Goal: Task Accomplishment & Management: Use online tool/utility

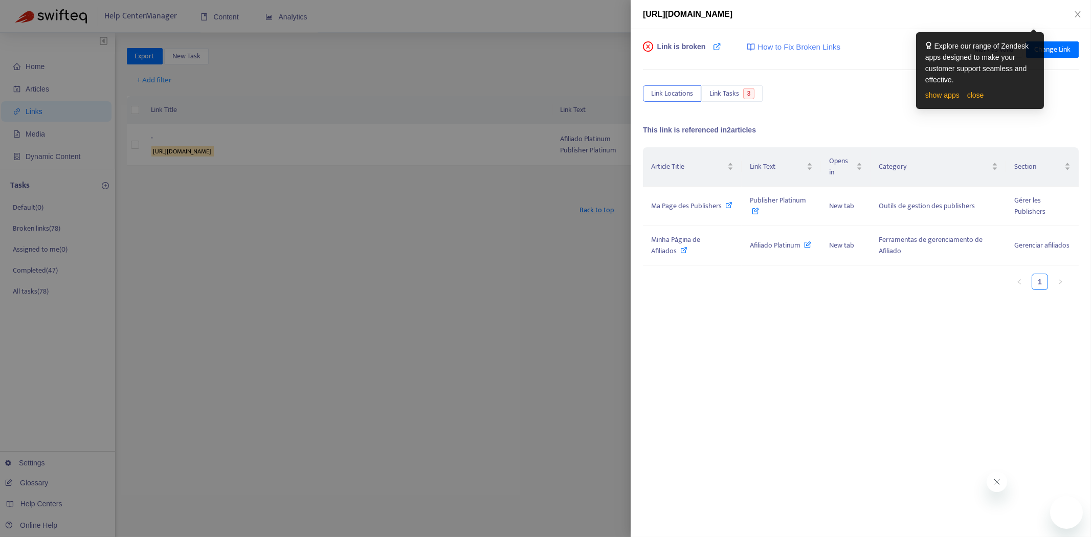
click at [1075, 13] on icon "close" at bounding box center [1077, 14] width 8 height 8
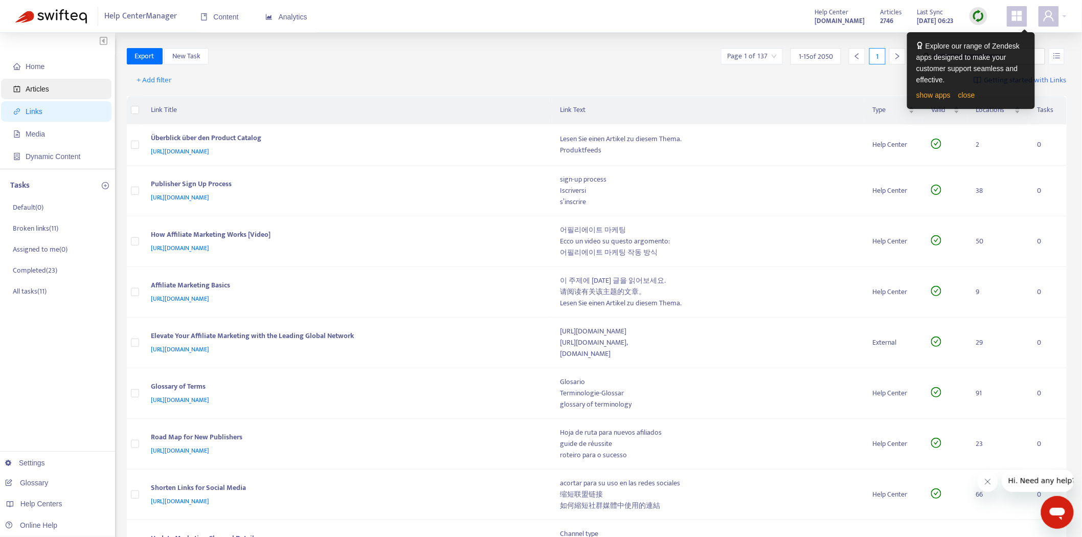
click at [36, 85] on span "Articles" at bounding box center [38, 89] width 24 height 8
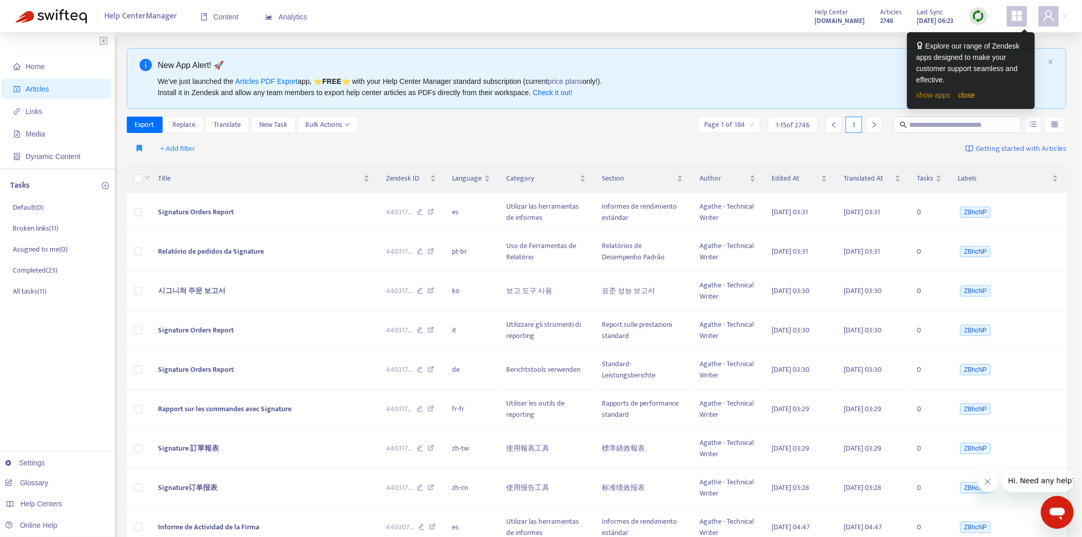
click at [940, 93] on link "show apps" at bounding box center [933, 95] width 34 height 8
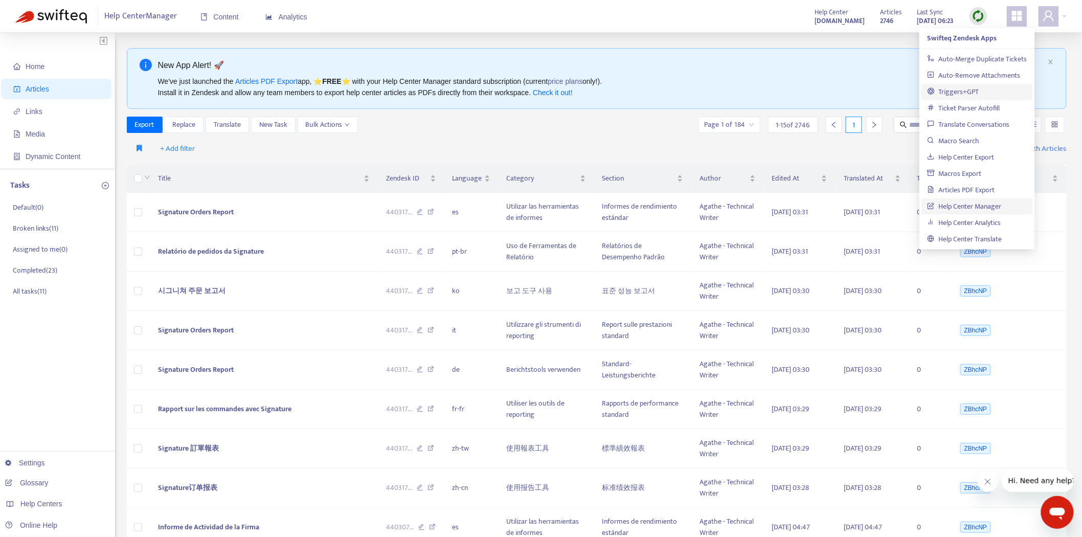
click at [979, 89] on link "Triggers+GPT" at bounding box center [953, 92] width 52 height 12
click at [977, 17] on img at bounding box center [978, 16] width 13 height 13
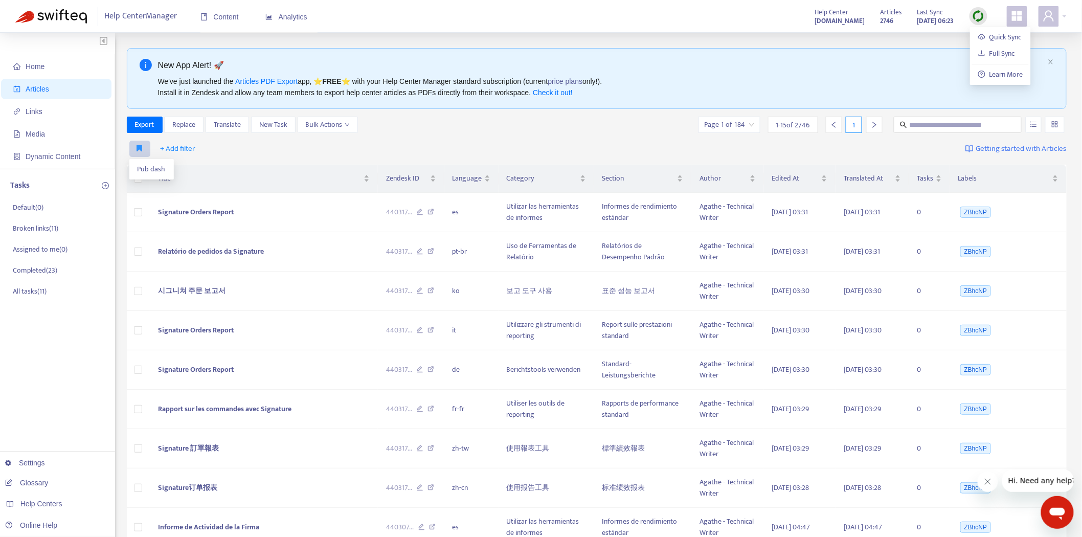
click at [141, 143] on button "button" at bounding box center [139, 149] width 21 height 16
click at [139, 167] on span "Pub dash" at bounding box center [152, 169] width 28 height 11
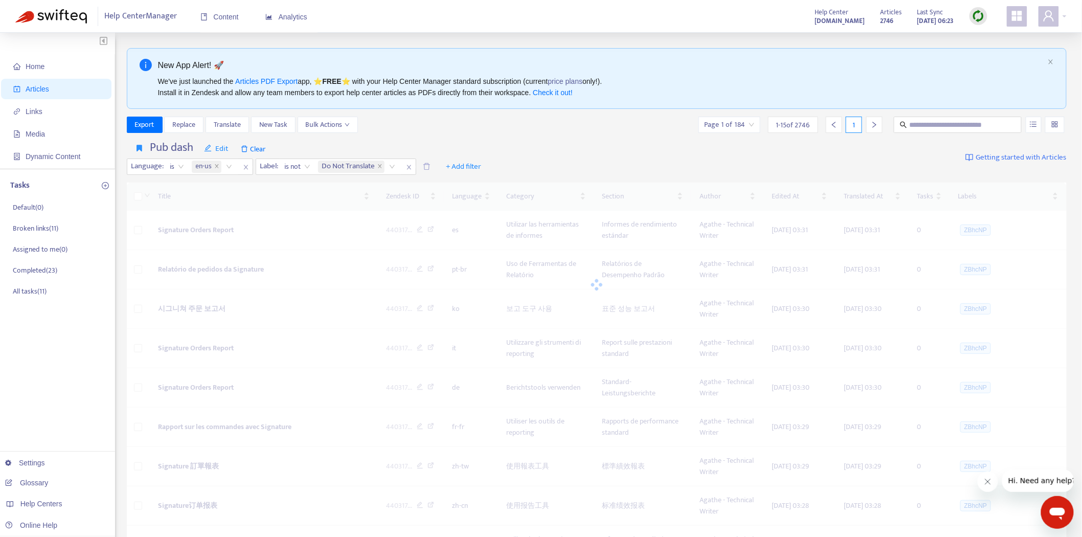
click at [972, 18] on div at bounding box center [978, 16] width 18 height 18
click at [978, 36] on link "Quick Sync" at bounding box center [999, 37] width 43 height 12
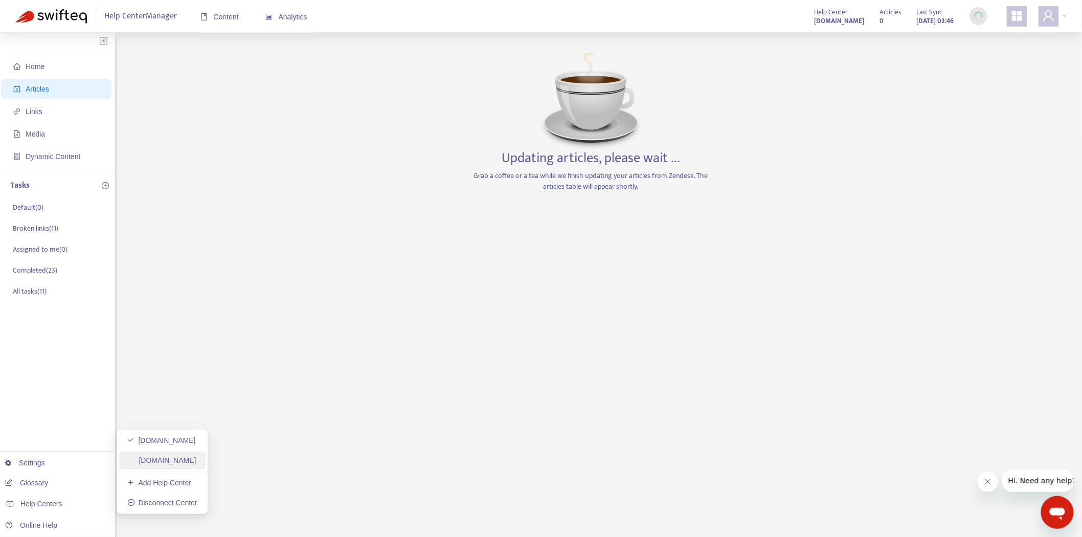
click at [156, 456] on link "[DOMAIN_NAME]" at bounding box center [161, 460] width 69 height 8
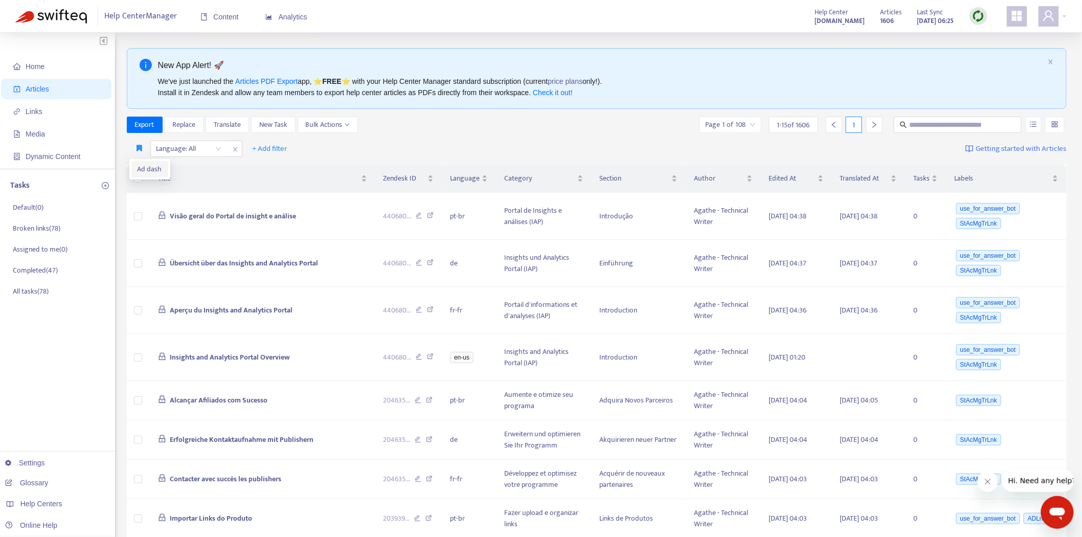
click at [136, 167] on li "Ad dash" at bounding box center [149, 169] width 37 height 16
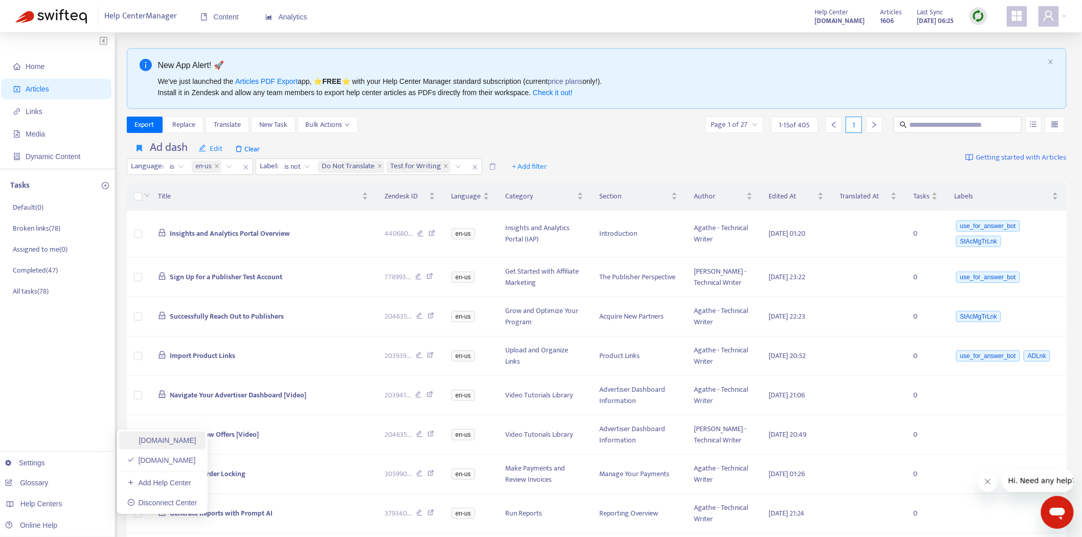
click at [167, 437] on link "[DOMAIN_NAME]" at bounding box center [161, 440] width 69 height 8
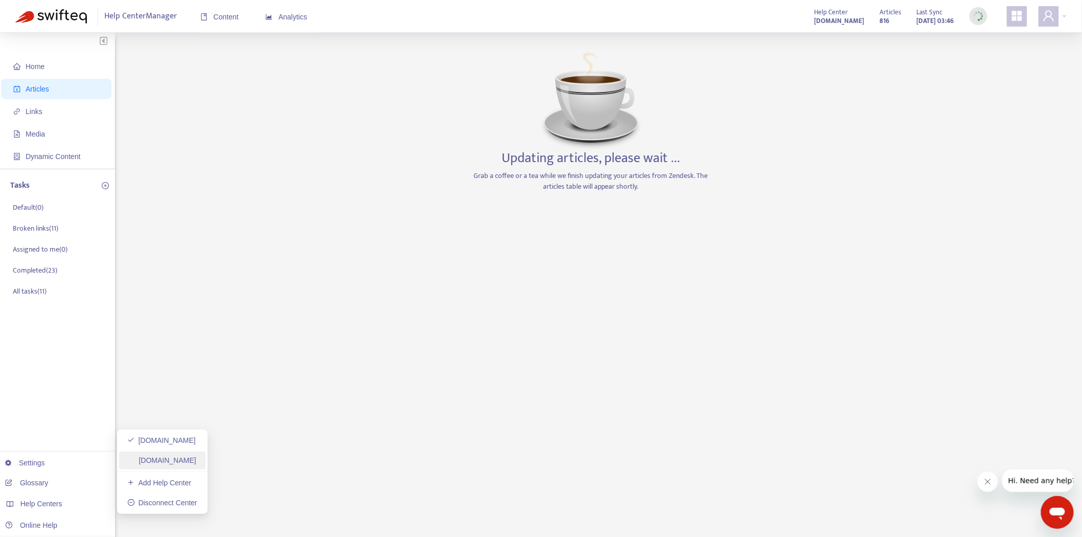
click at [169, 461] on link "[DOMAIN_NAME]" at bounding box center [161, 460] width 69 height 8
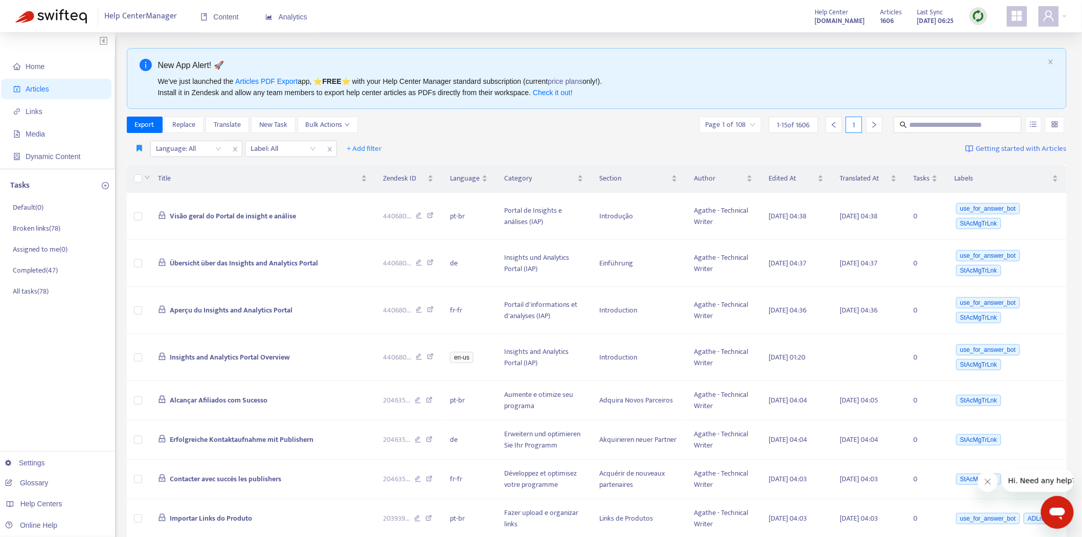
click at [978, 24] on div at bounding box center [978, 16] width 18 height 18
click at [984, 31] on link "Quick Sync" at bounding box center [999, 37] width 43 height 12
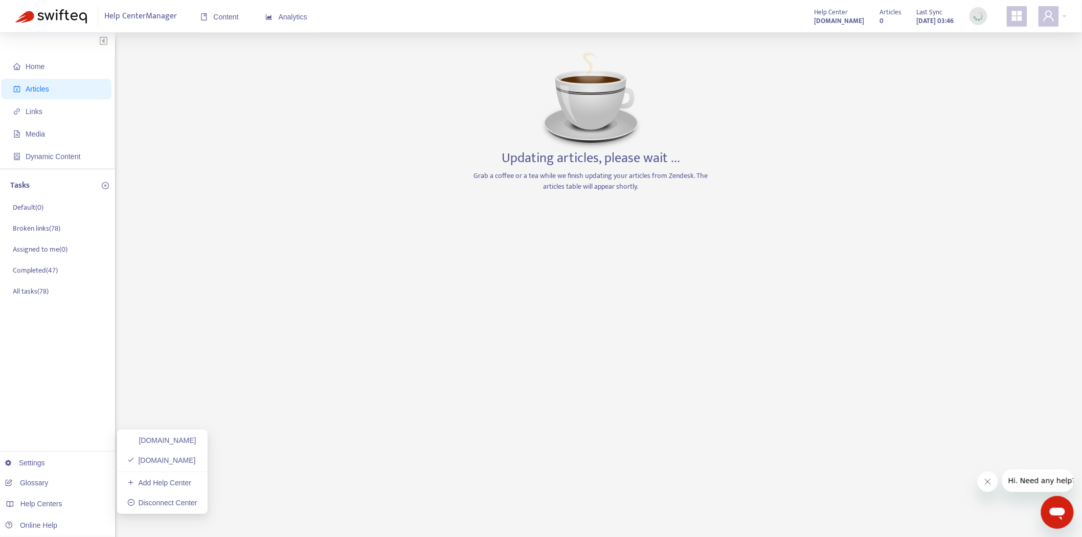
click at [195, 429] on div "[DOMAIN_NAME] [DOMAIN_NAME] Add Help Center Disconnect Center" at bounding box center [160, 471] width 95 height 84
click at [190, 436] on link "[DOMAIN_NAME]" at bounding box center [161, 440] width 69 height 8
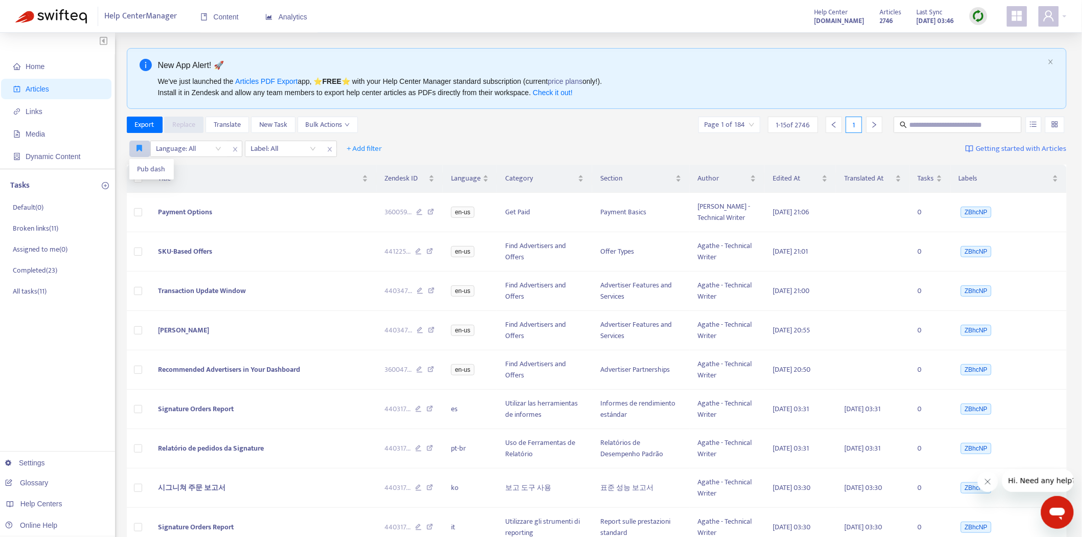
click at [141, 148] on icon "button" at bounding box center [140, 148] width 6 height 8
click at [138, 167] on span "Pub dash" at bounding box center [152, 169] width 28 height 11
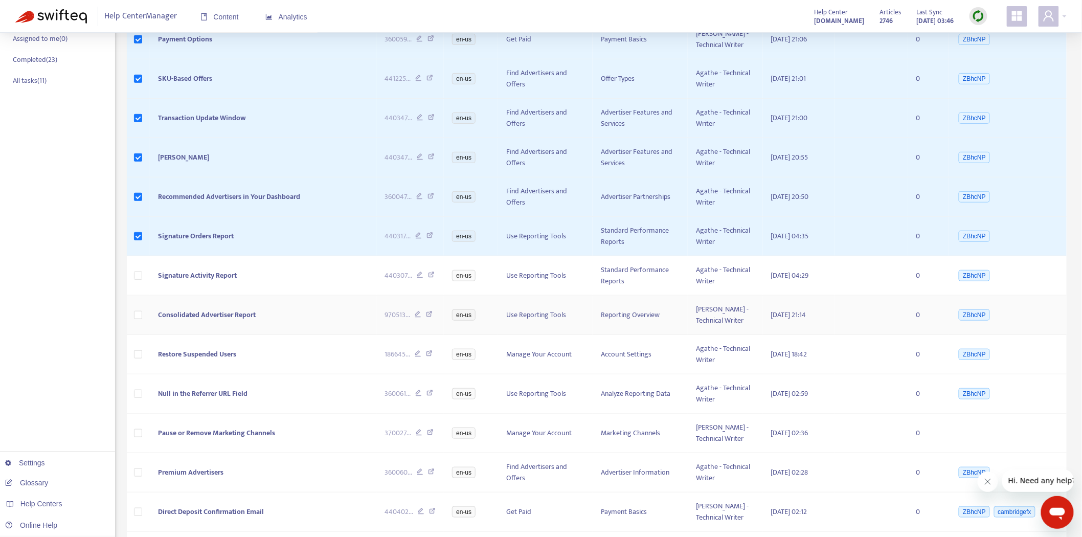
scroll to position [227, 0]
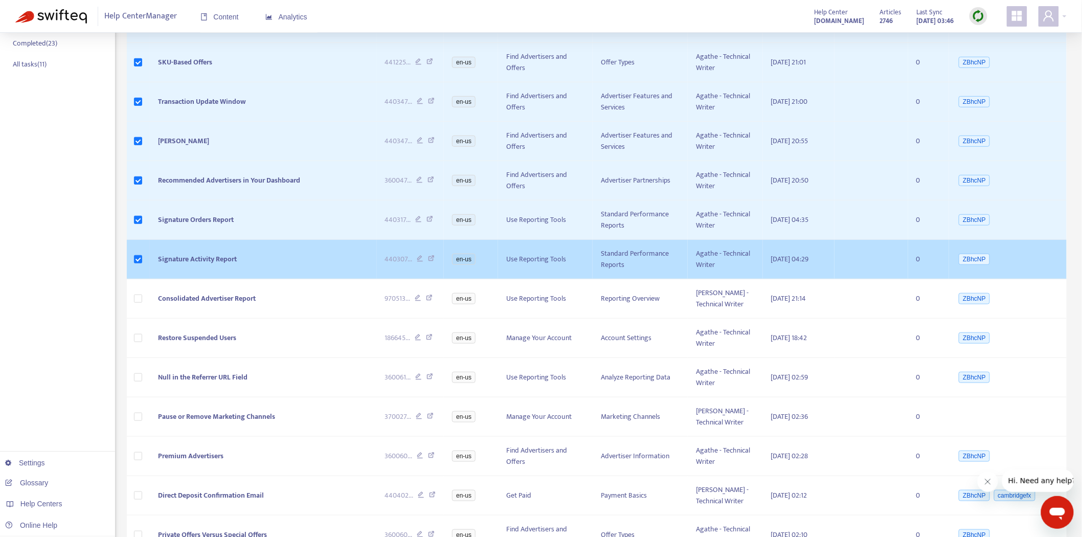
click at [210, 263] on span "Signature Activity Report" at bounding box center [197, 259] width 79 height 12
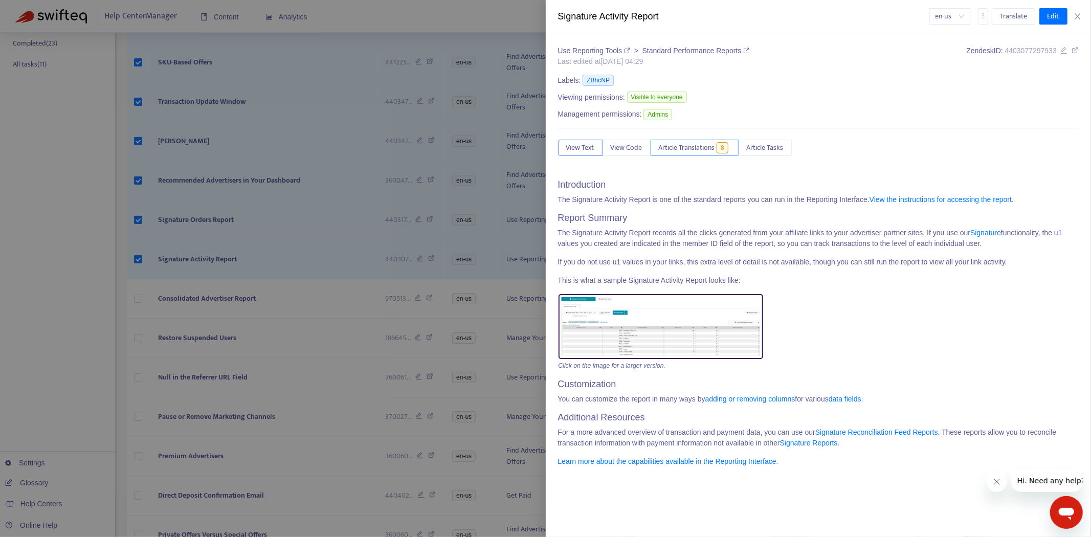
click at [687, 152] on span "Article Translations" at bounding box center [687, 147] width 56 height 11
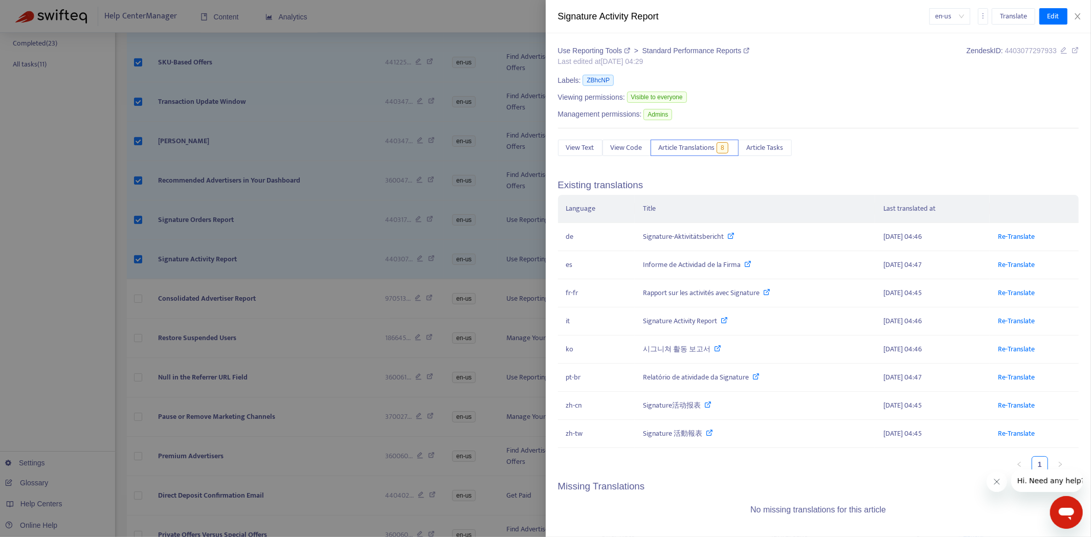
click at [244, 233] on div at bounding box center [545, 268] width 1091 height 537
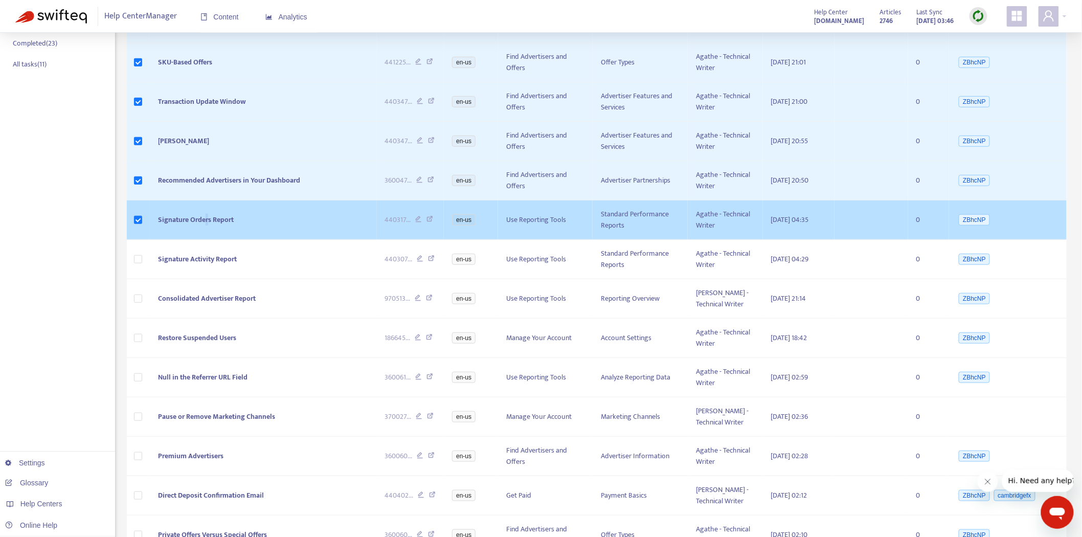
click at [207, 218] on span "Signature Orders Report" at bounding box center [196, 220] width 76 height 12
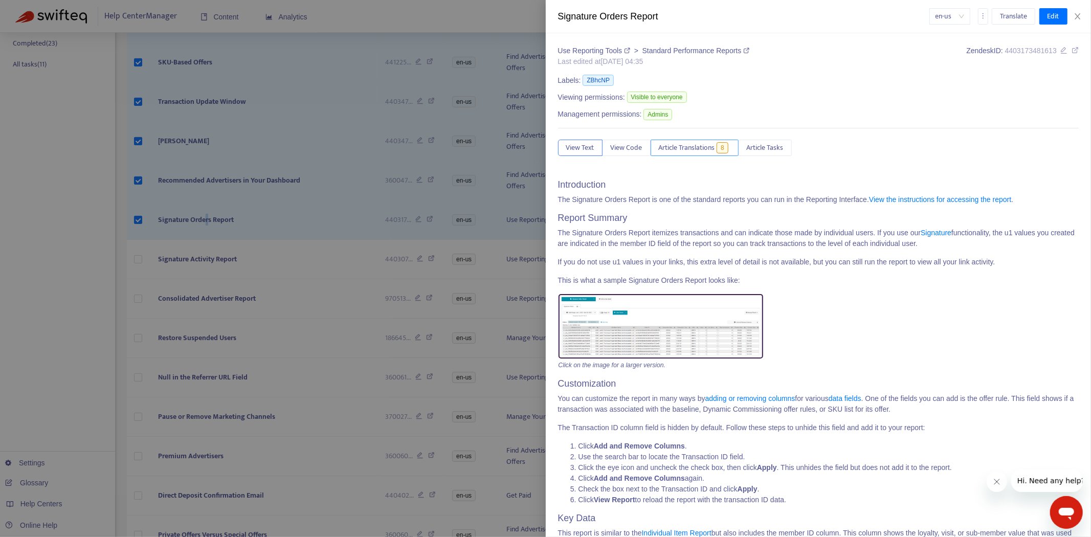
click at [703, 153] on span "Article Translations" at bounding box center [687, 147] width 56 height 11
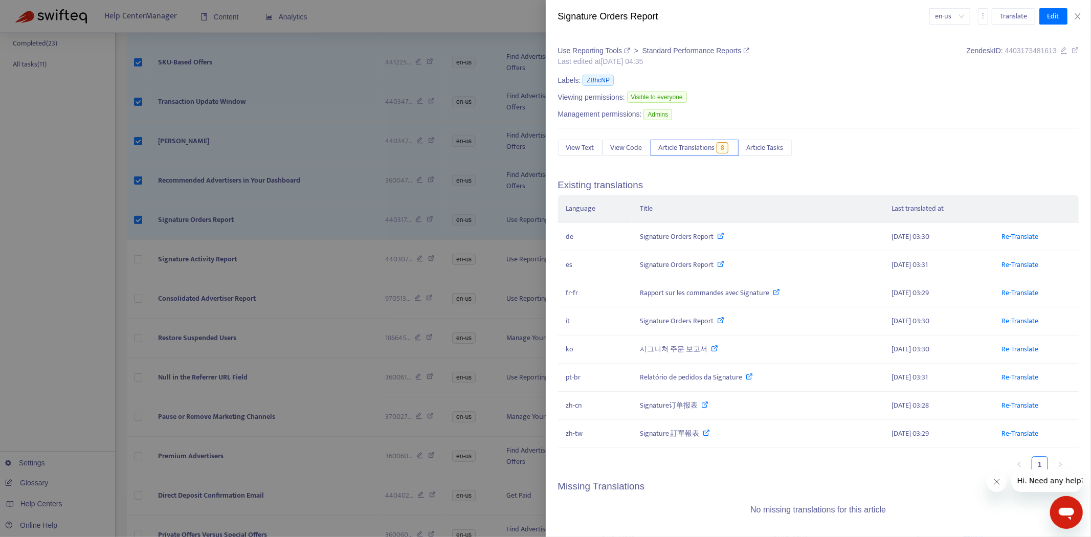
click at [206, 215] on div at bounding box center [545, 268] width 1091 height 537
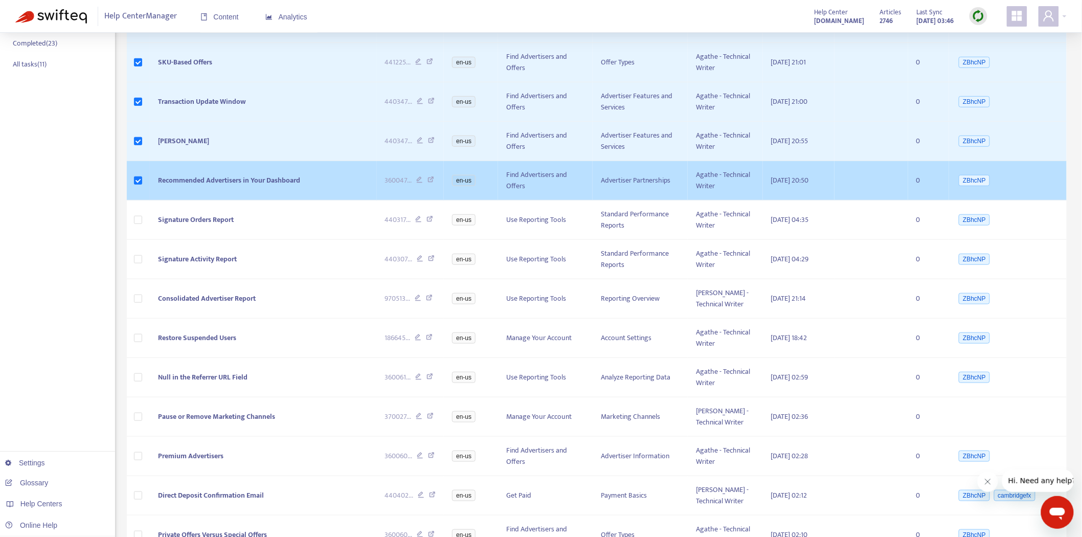
click at [201, 186] on span "Recommended Advertisers in Your Dashboard" at bounding box center [229, 180] width 142 height 12
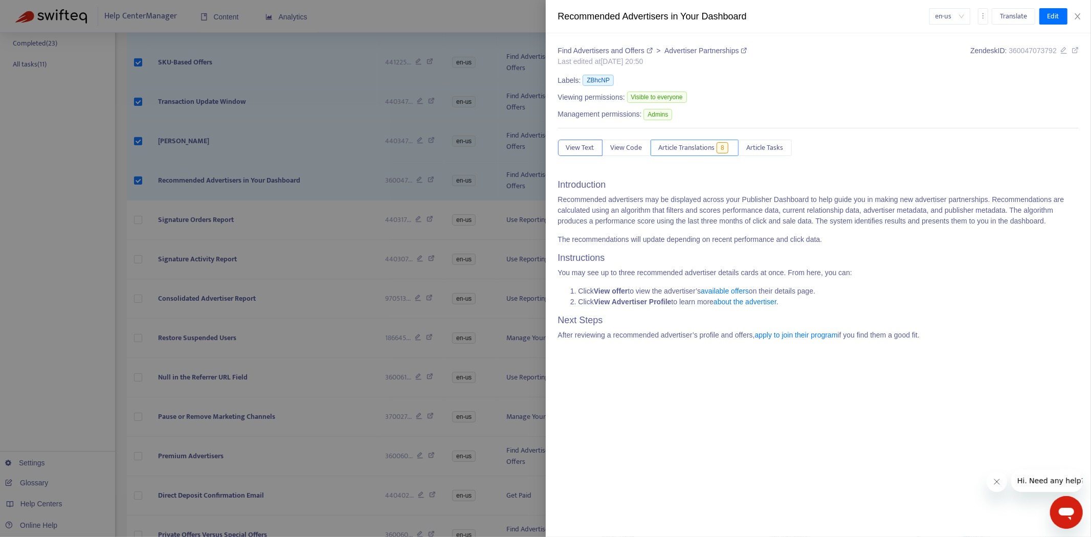
click at [683, 140] on button "Article Translations 8" at bounding box center [694, 148] width 88 height 16
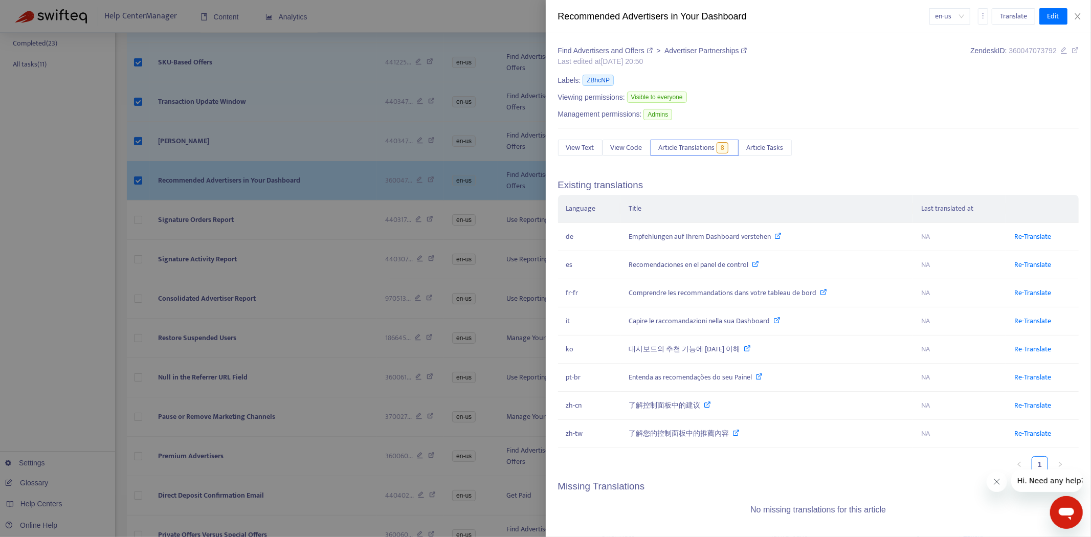
click at [162, 198] on div at bounding box center [545, 268] width 1091 height 537
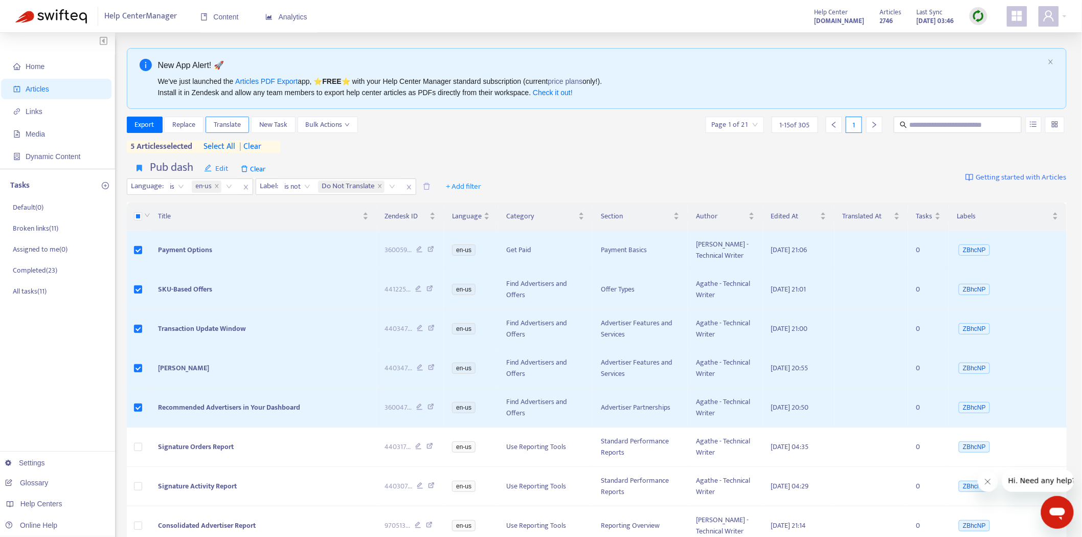
click at [232, 124] on span "Translate" at bounding box center [227, 124] width 27 height 11
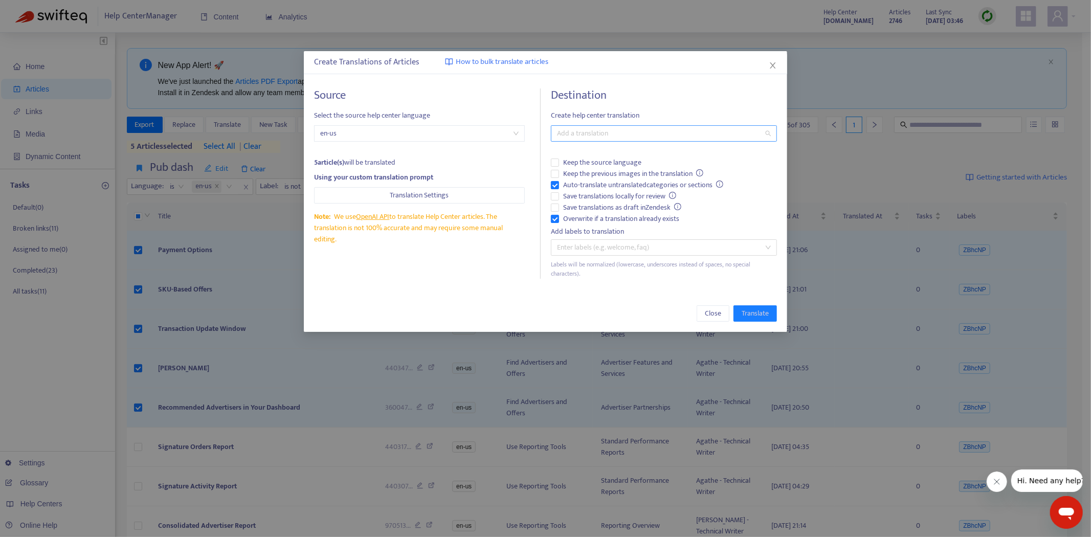
click at [595, 139] on div at bounding box center [658, 133] width 211 height 12
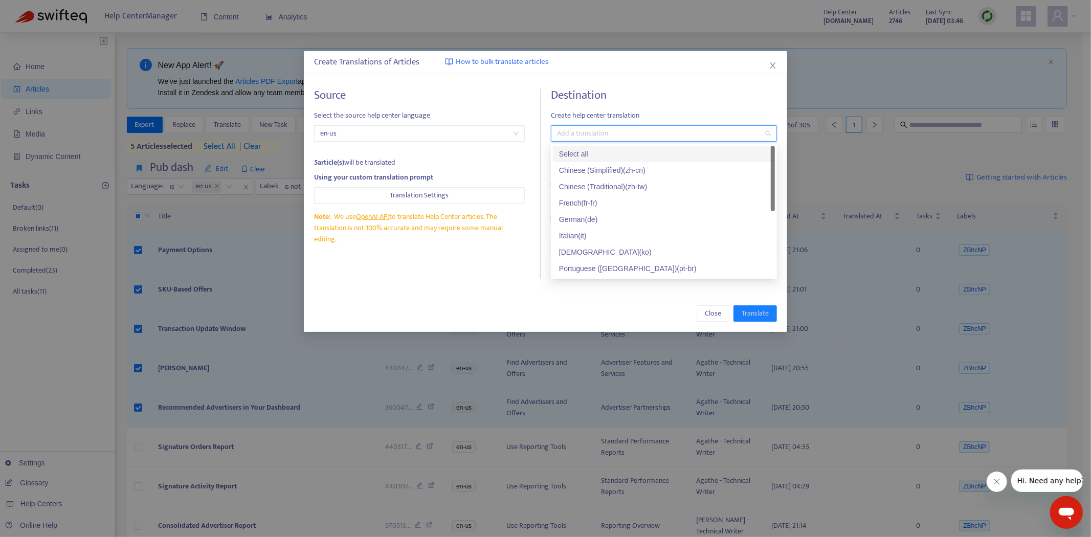
click at [594, 154] on div "Select all" at bounding box center [664, 153] width 210 height 11
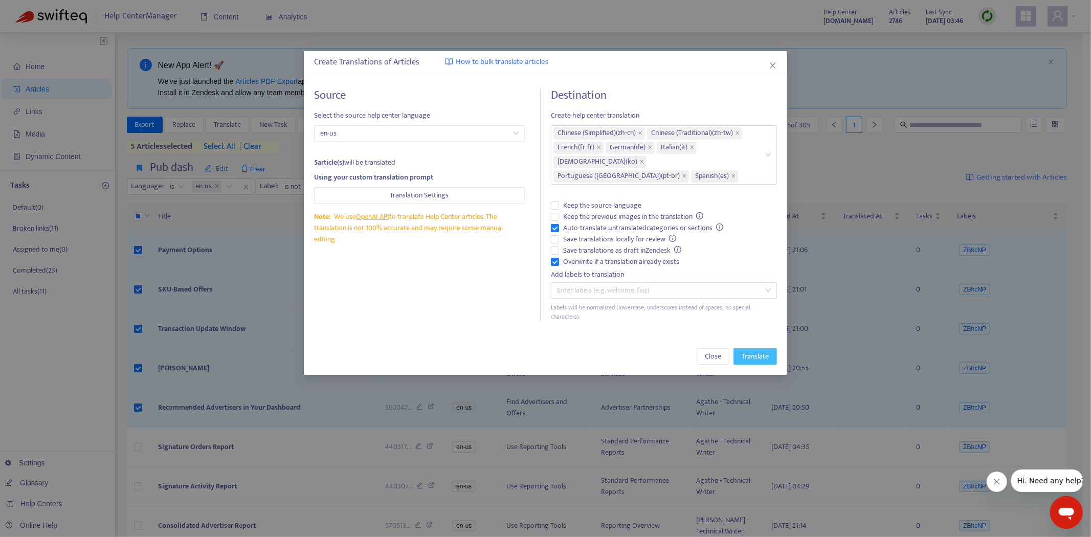
drag, startPoint x: 753, startPoint y: 341, endPoint x: 749, endPoint y: 336, distance: 6.5
click at [754, 351] on span "Translate" at bounding box center [754, 356] width 27 height 11
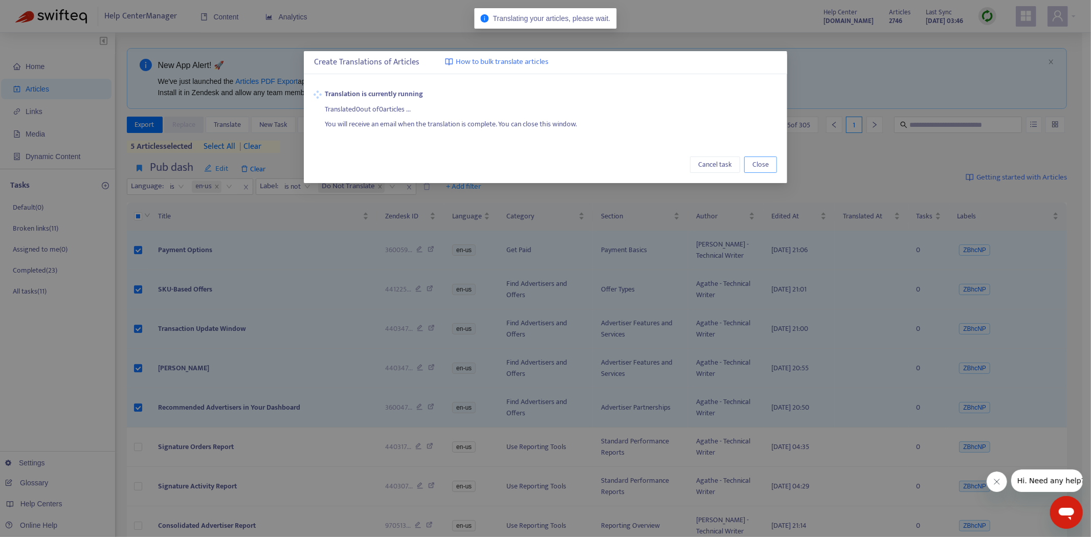
click at [760, 164] on span "Close" at bounding box center [760, 164] width 16 height 11
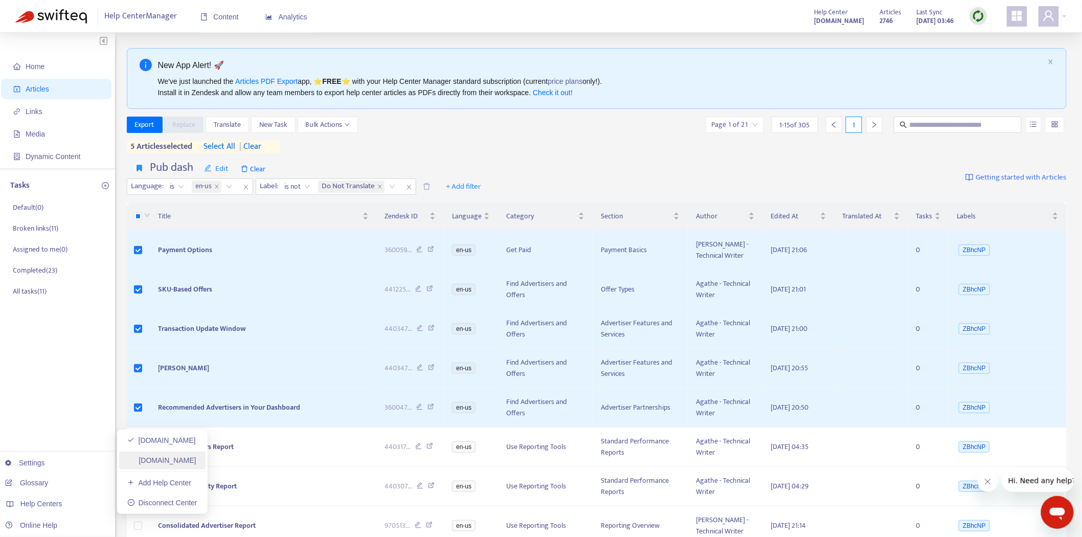
click at [162, 461] on link "[DOMAIN_NAME]" at bounding box center [161, 460] width 69 height 8
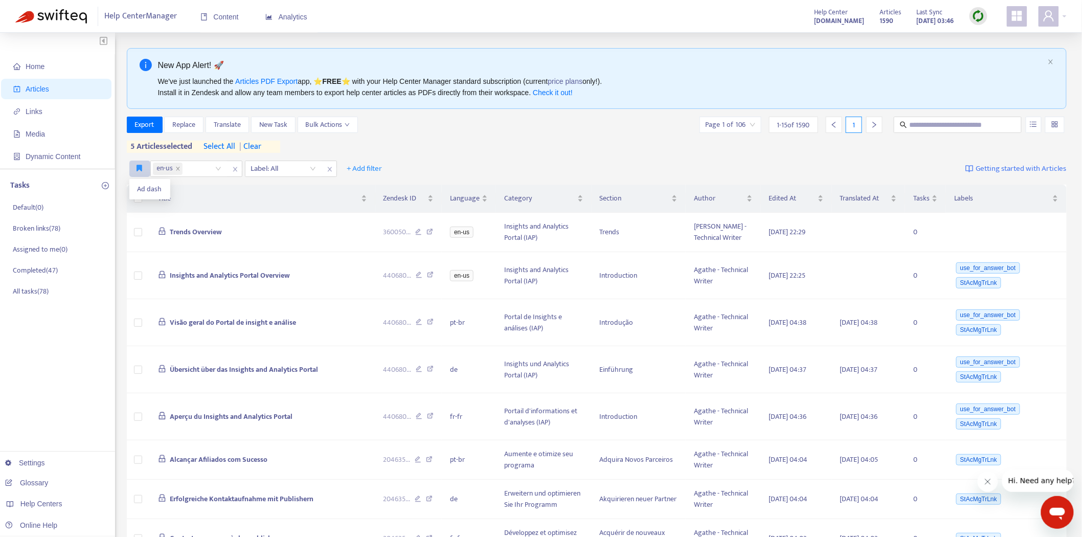
click at [138, 165] on icon "button" at bounding box center [140, 168] width 6 height 8
click at [140, 186] on span "Ad dash" at bounding box center [150, 189] width 25 height 11
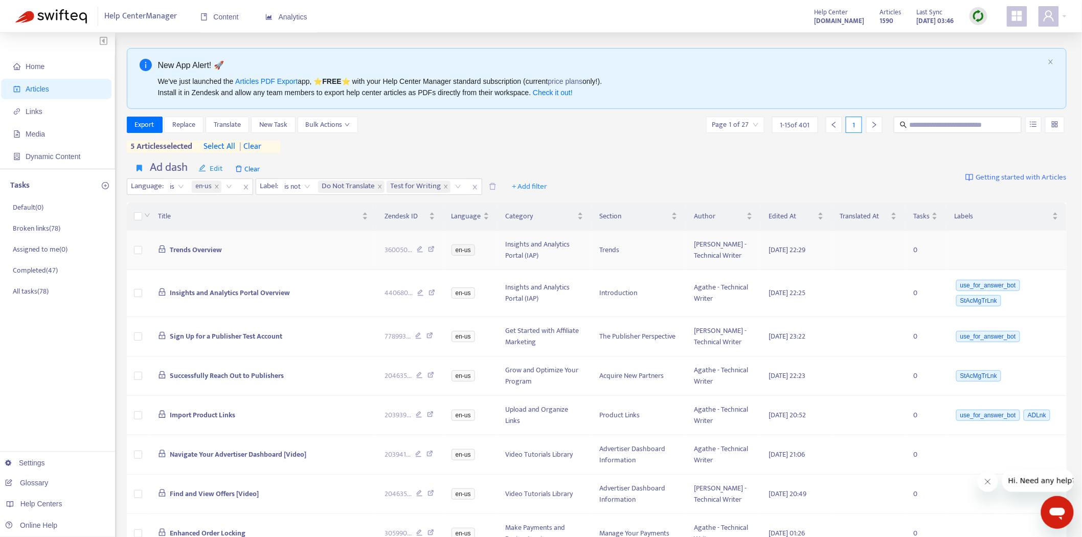
click at [200, 244] on span "Trends Overview" at bounding box center [196, 250] width 52 height 12
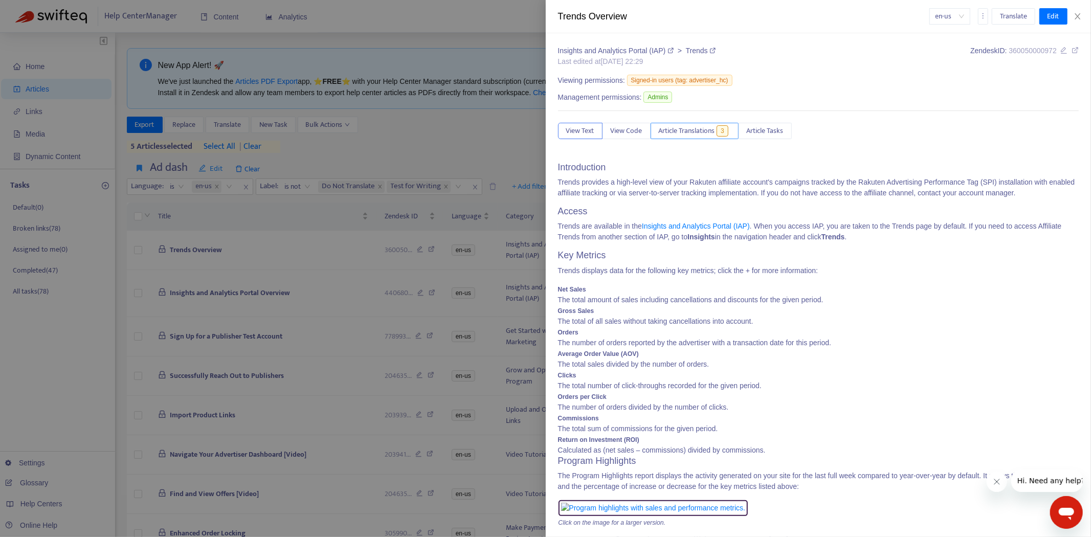
click at [708, 130] on span "Article Translations" at bounding box center [687, 130] width 56 height 11
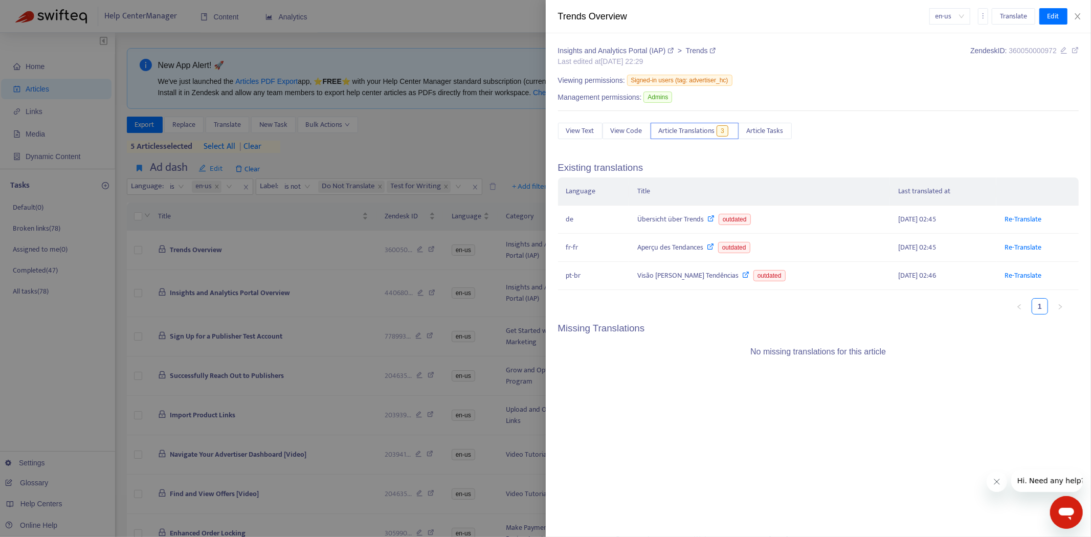
click at [287, 273] on div at bounding box center [545, 268] width 1091 height 537
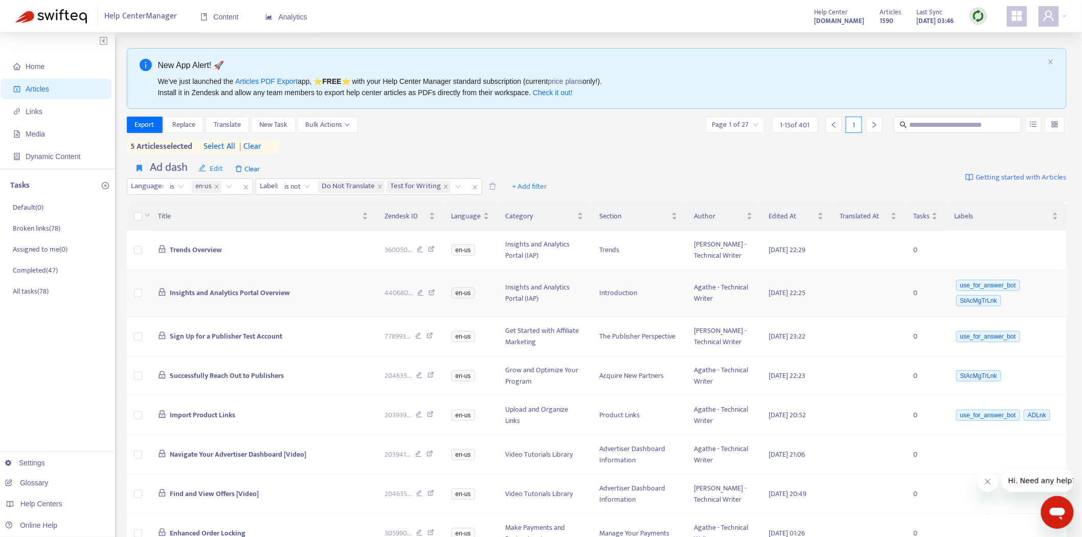
click at [192, 287] on span "Insights and Analytics Portal Overview" at bounding box center [230, 293] width 120 height 12
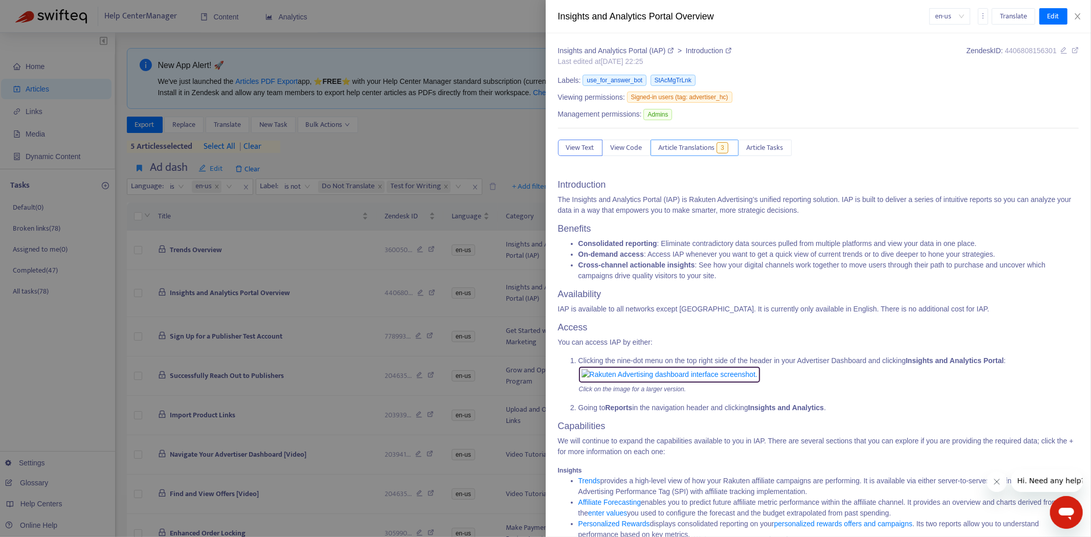
click at [670, 144] on span "Article Translations" at bounding box center [687, 147] width 56 height 11
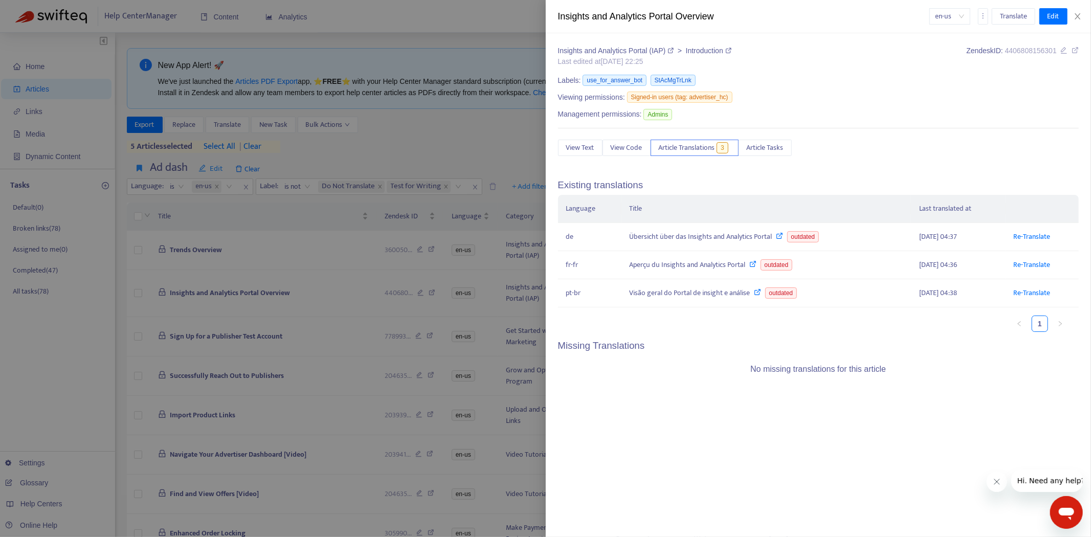
click at [176, 307] on div at bounding box center [545, 268] width 1091 height 537
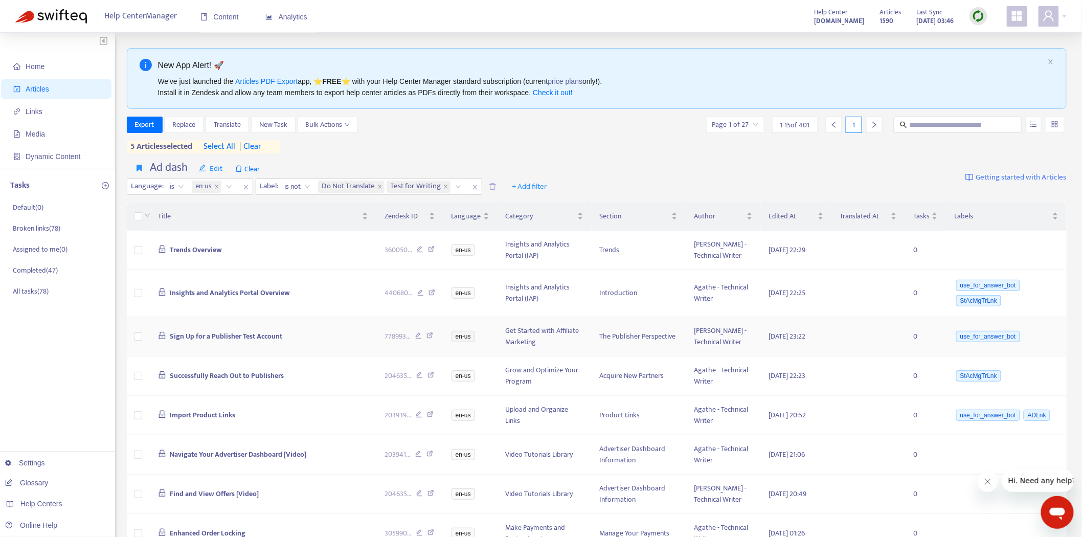
click at [205, 337] on span "Sign Up for a Publisher Test Account" at bounding box center [226, 336] width 112 height 12
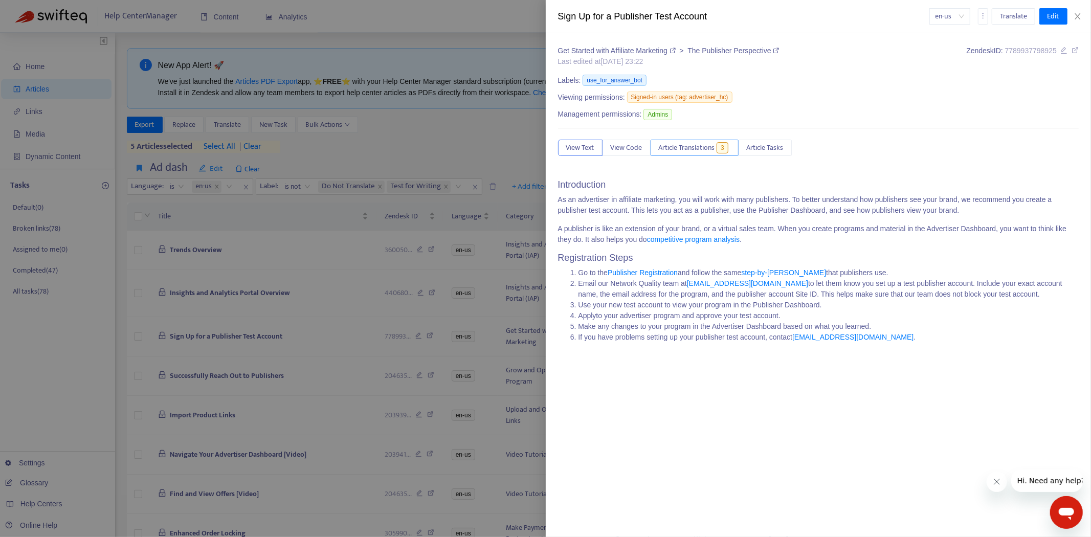
click at [687, 147] on span "Article Translations" at bounding box center [687, 147] width 56 height 11
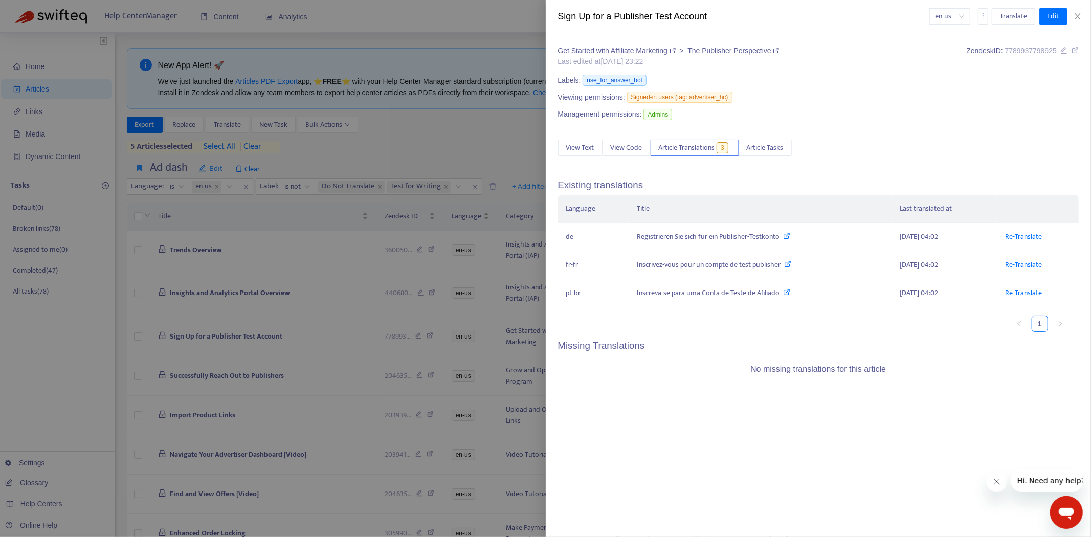
click at [201, 292] on div at bounding box center [545, 268] width 1091 height 537
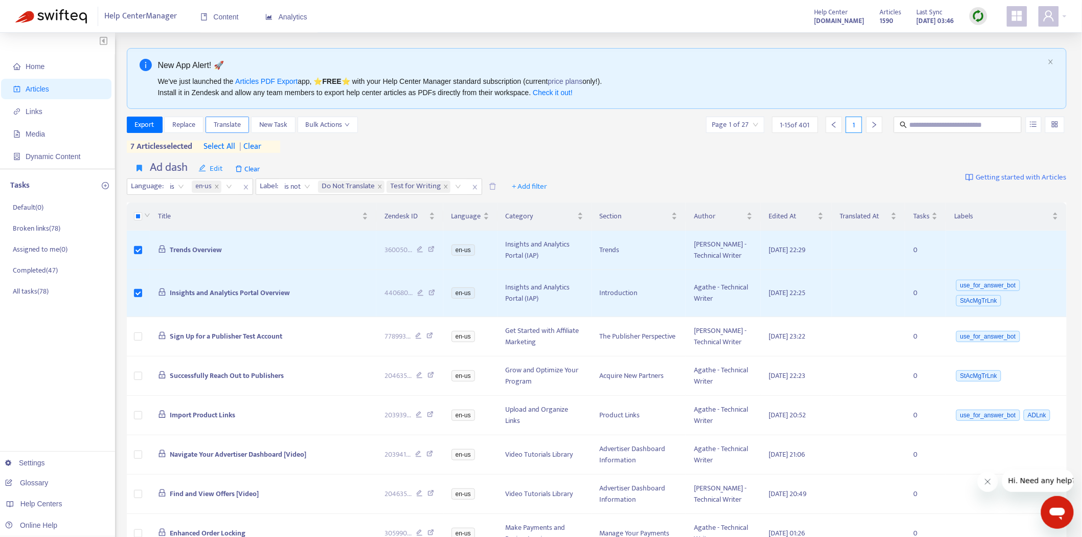
click at [228, 120] on span "Translate" at bounding box center [227, 124] width 27 height 11
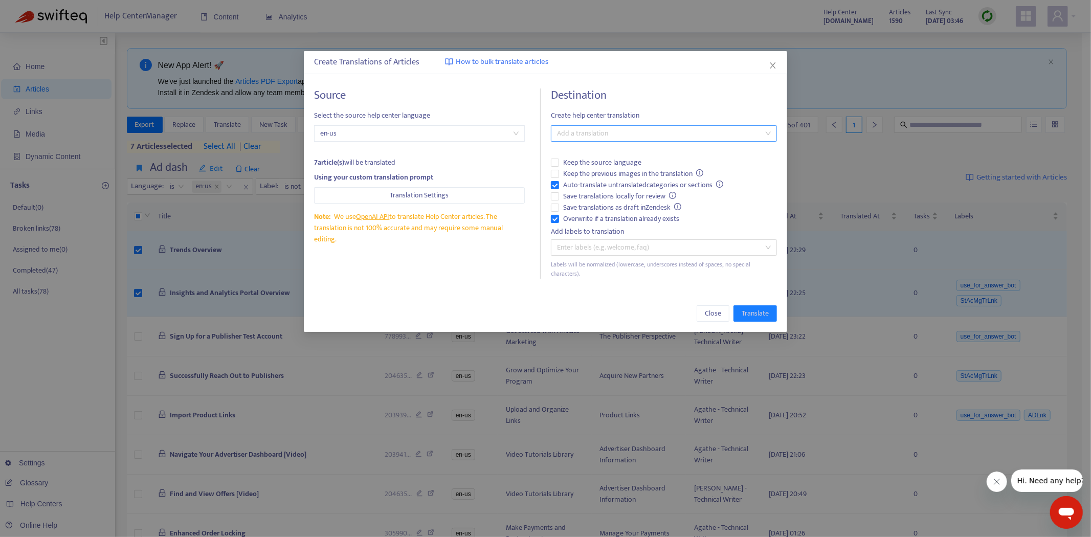
click at [597, 137] on div at bounding box center [658, 133] width 211 height 12
click at [603, 157] on div "Select all" at bounding box center [664, 153] width 210 height 11
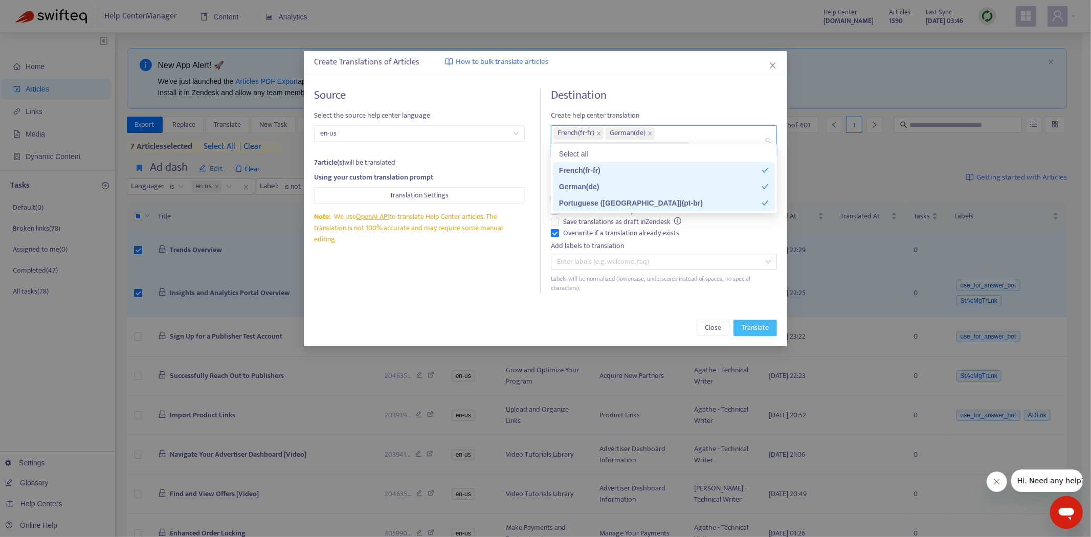
click at [744, 322] on span "Translate" at bounding box center [754, 327] width 27 height 11
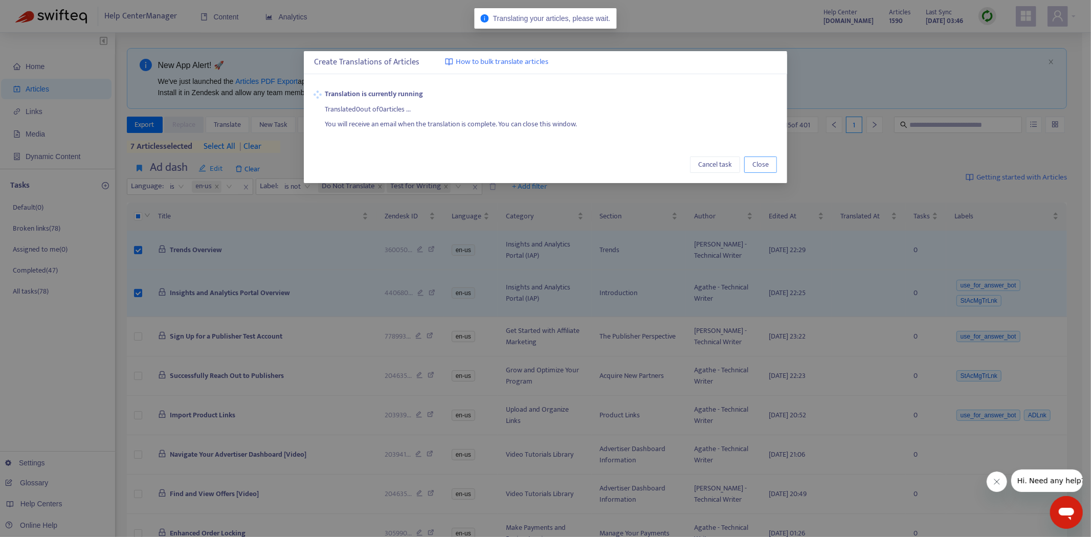
click at [753, 163] on span "Close" at bounding box center [760, 164] width 16 height 11
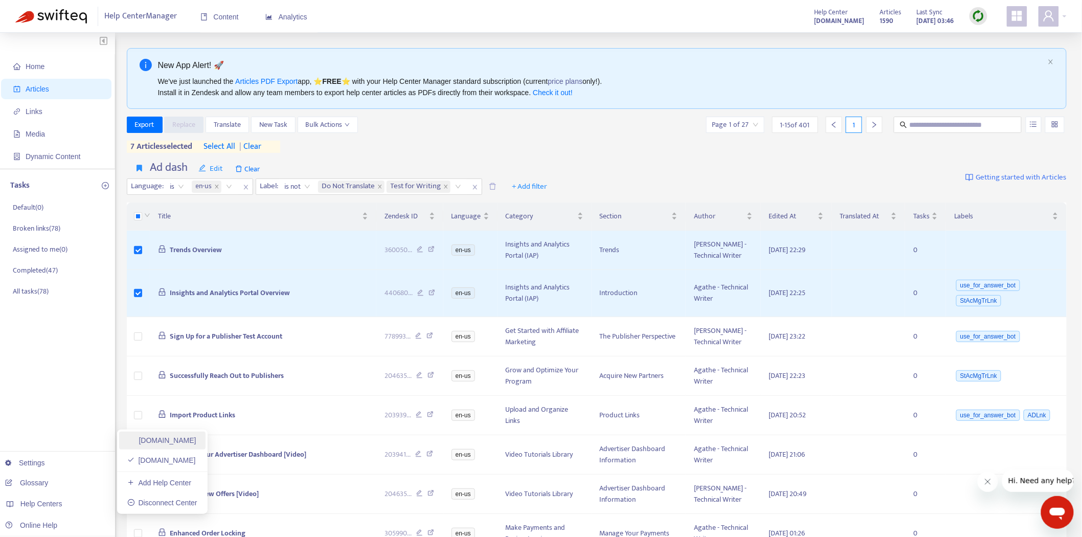
click at [161, 436] on link "[DOMAIN_NAME]" at bounding box center [161, 440] width 69 height 8
